Goal: Check status: Check status

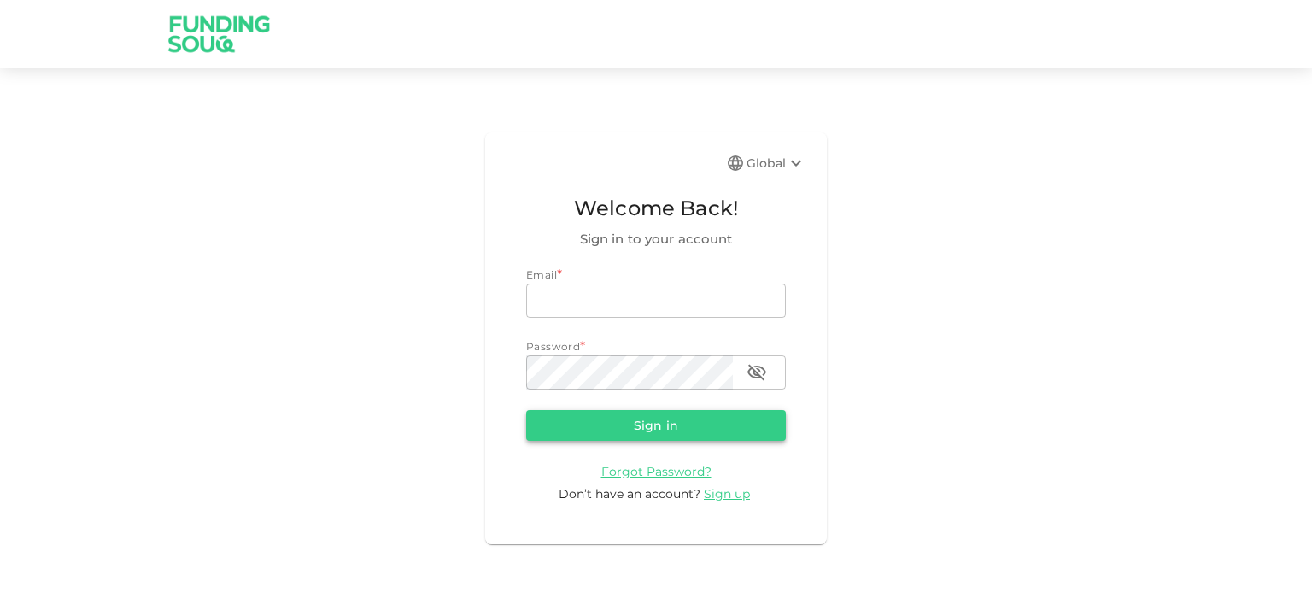
type input "[EMAIL_ADDRESS][DOMAIN_NAME]"
click at [589, 419] on button "Sign in" at bounding box center [656, 425] width 260 height 31
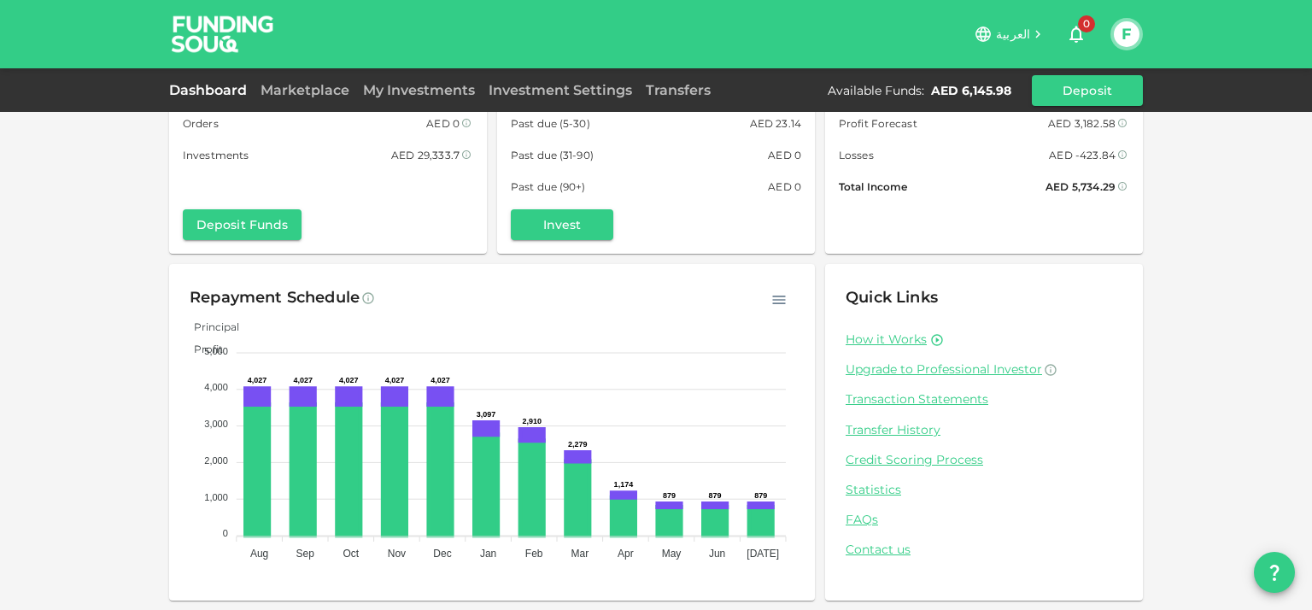
scroll to position [97, 0]
click at [899, 393] on link "Transaction Statements" at bounding box center [984, 398] width 277 height 16
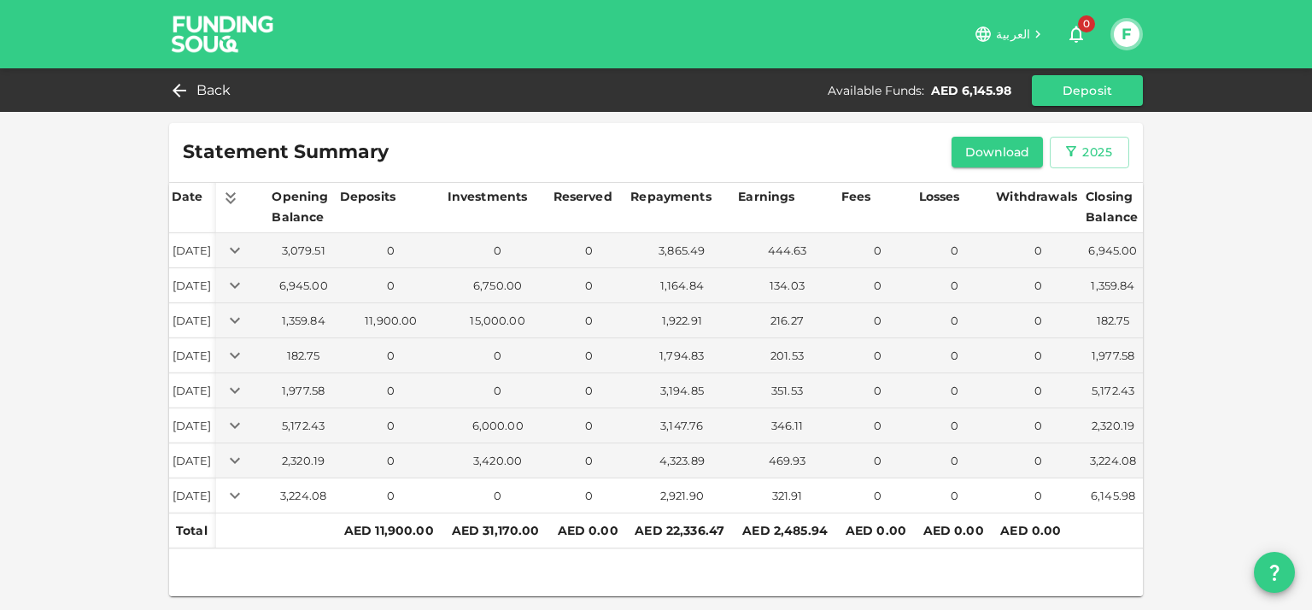
click at [245, 485] on icon "Expand" at bounding box center [235, 495] width 21 height 21
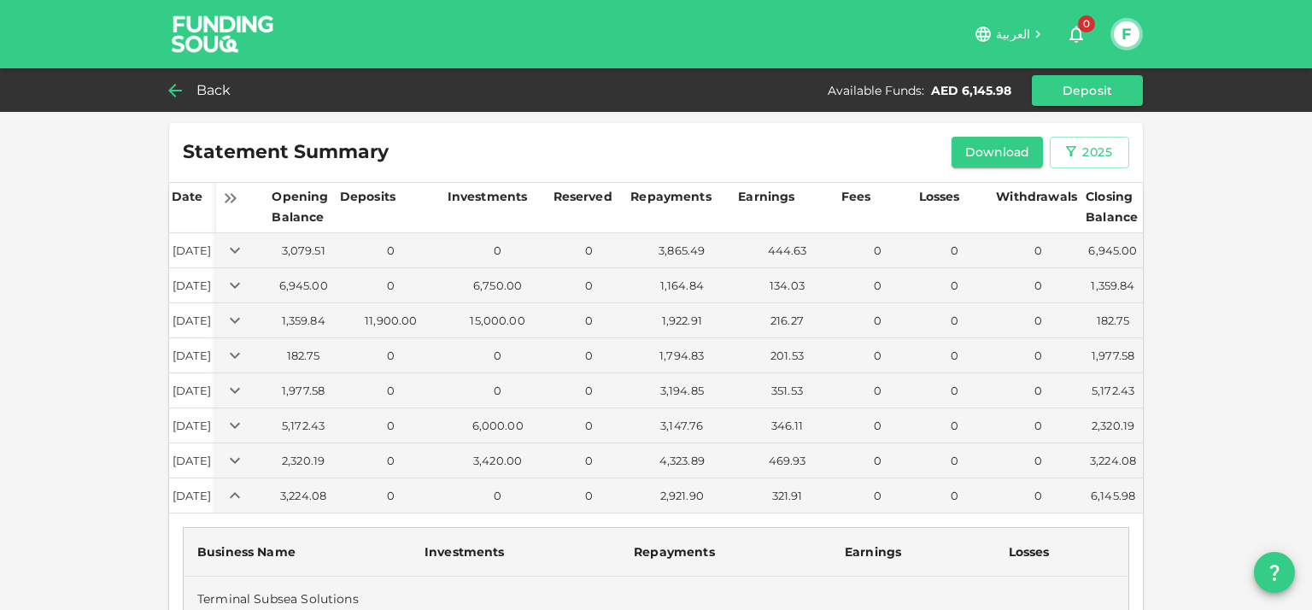
click at [217, 91] on span "Back" at bounding box center [213, 91] width 35 height 24
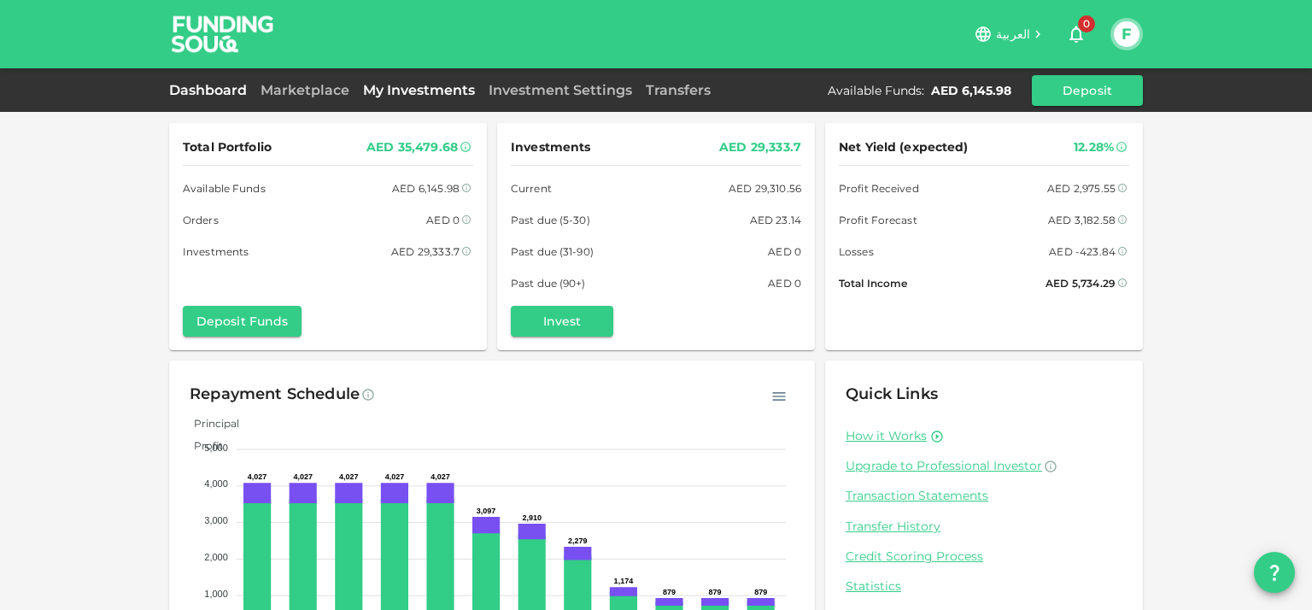
click at [443, 96] on link "My Investments" at bounding box center [419, 90] width 126 height 16
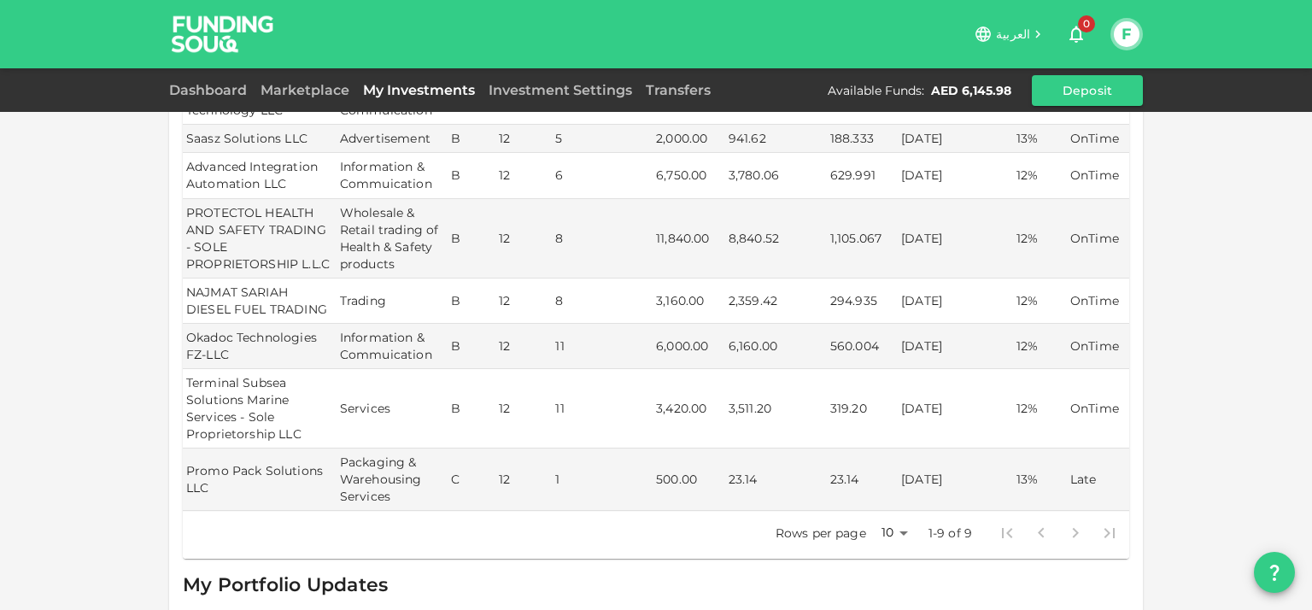
scroll to position [85, 0]
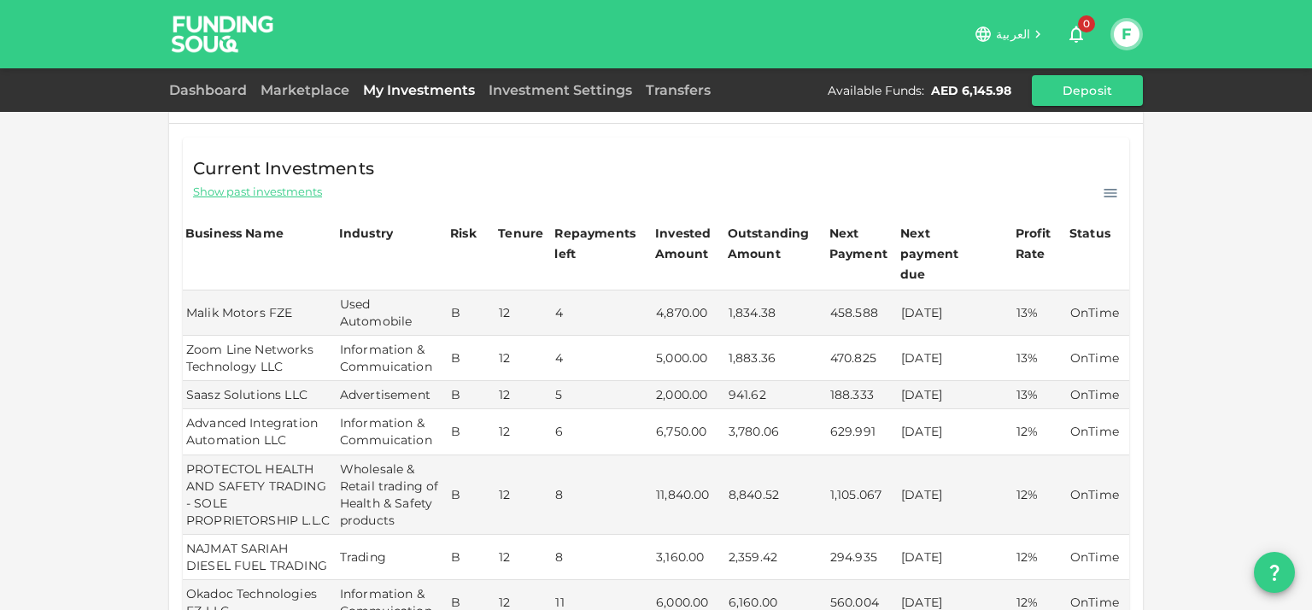
click at [231, 103] on div "Dashboard Marketplace My Investments Investment Settings Transfers Available Fu…" at bounding box center [656, 90] width 974 height 31
click at [226, 92] on link "Dashboard" at bounding box center [211, 90] width 85 height 16
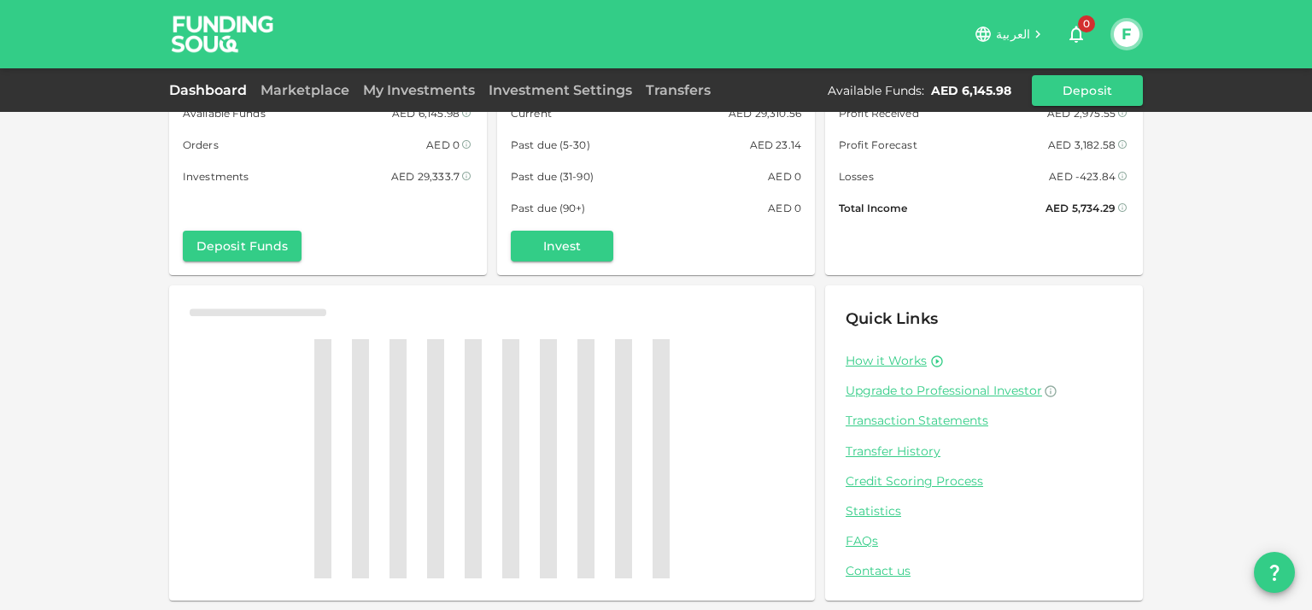
scroll to position [85, 0]
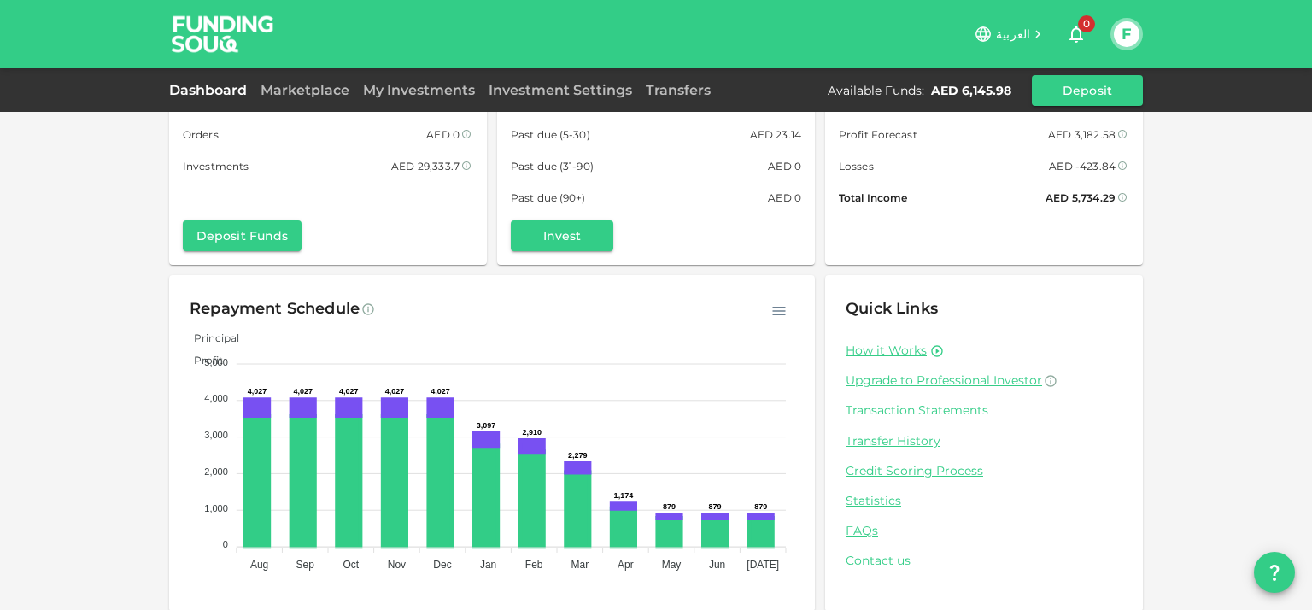
click at [884, 413] on link "Transaction Statements" at bounding box center [984, 410] width 277 height 16
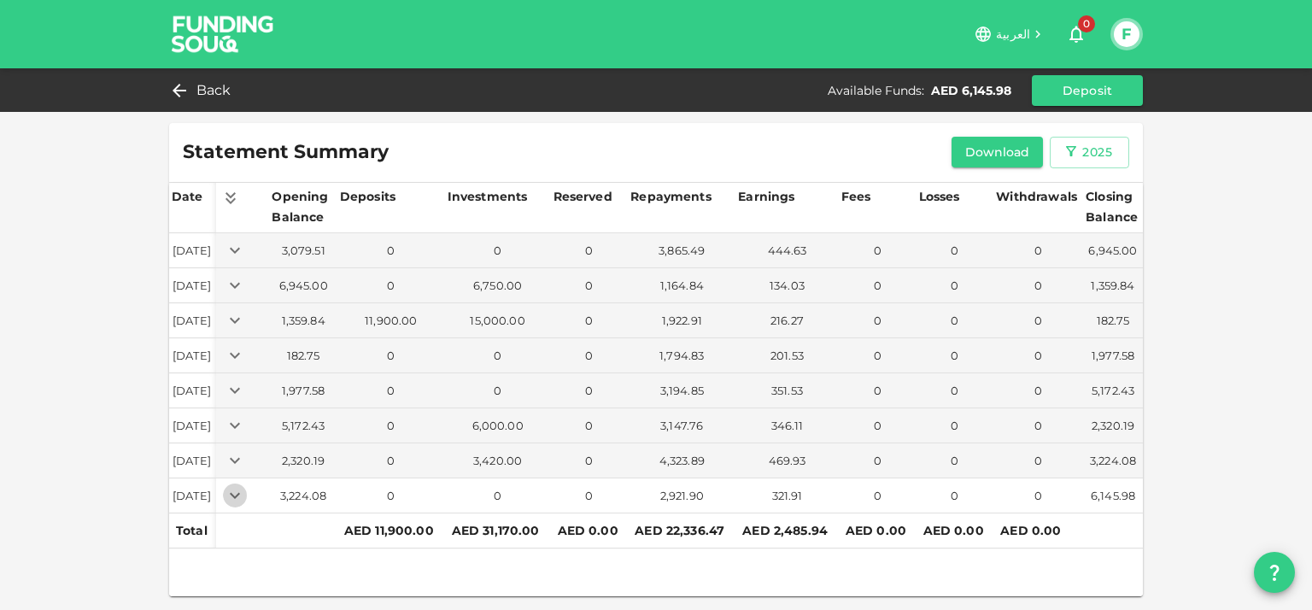
click at [245, 496] on icon "Expand" at bounding box center [235, 495] width 21 height 21
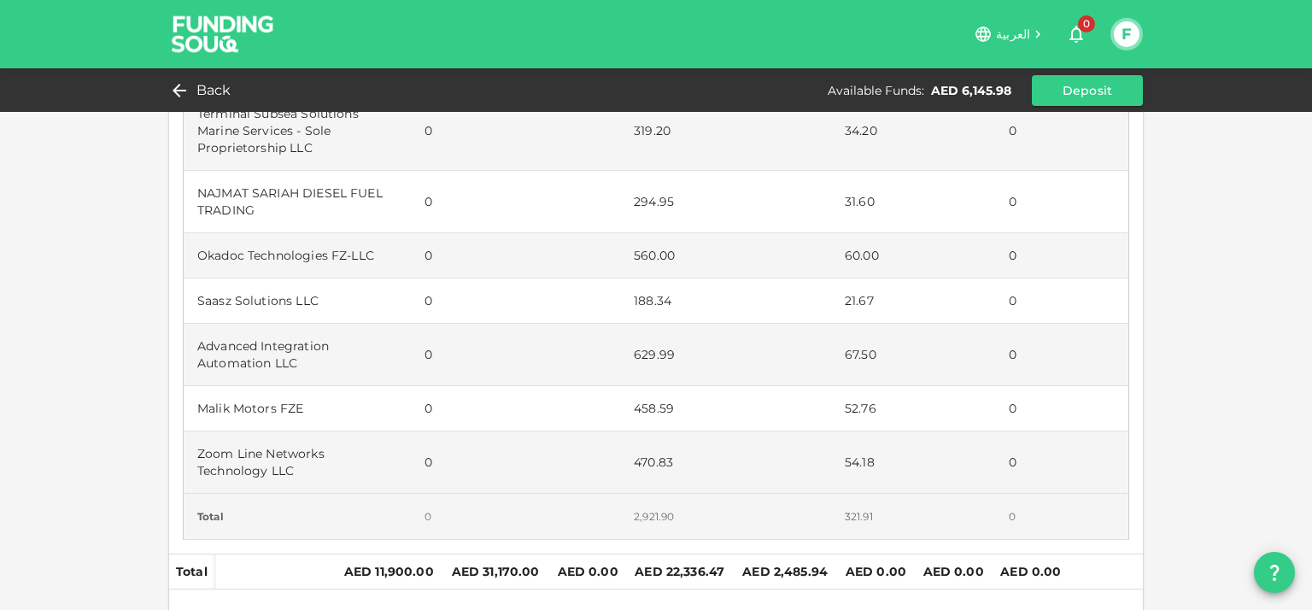
scroll to position [513, 0]
